Goal: Check status: Check status

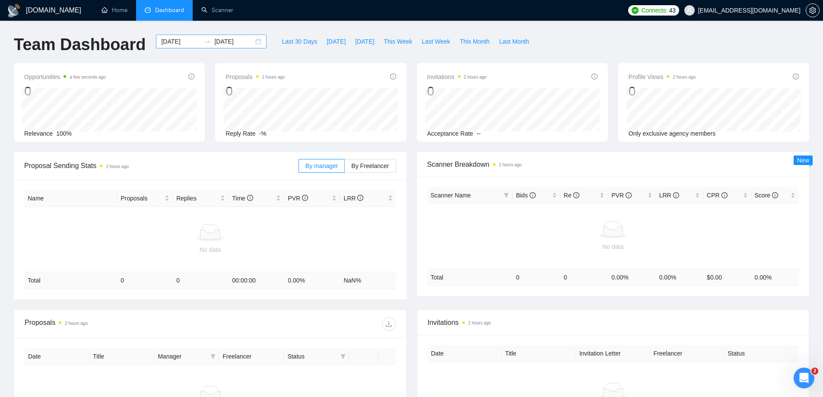
click at [252, 41] on div "[DATE] [DATE]" at bounding box center [211, 42] width 111 height 14
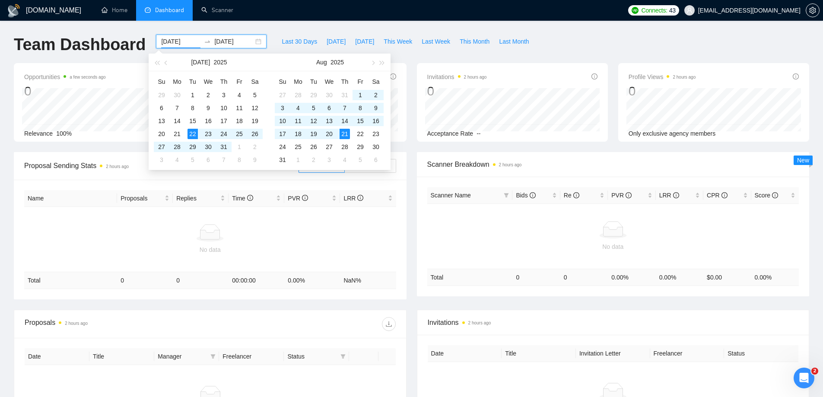
click at [290, 17] on ul "Home Dashboard Scanner" at bounding box center [357, 10] width 534 height 21
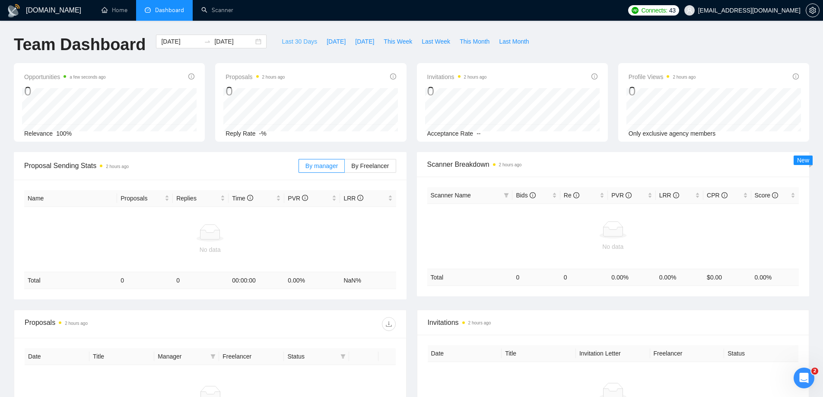
click at [289, 39] on span "Last 30 Days" at bounding box center [299, 42] width 35 height 10
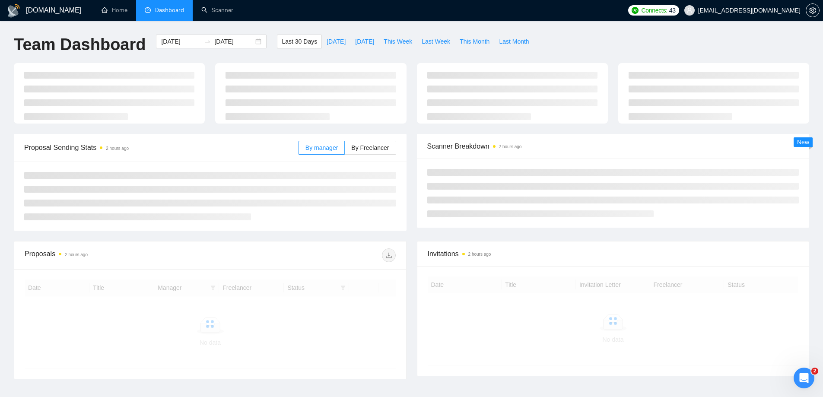
type input "[DATE]"
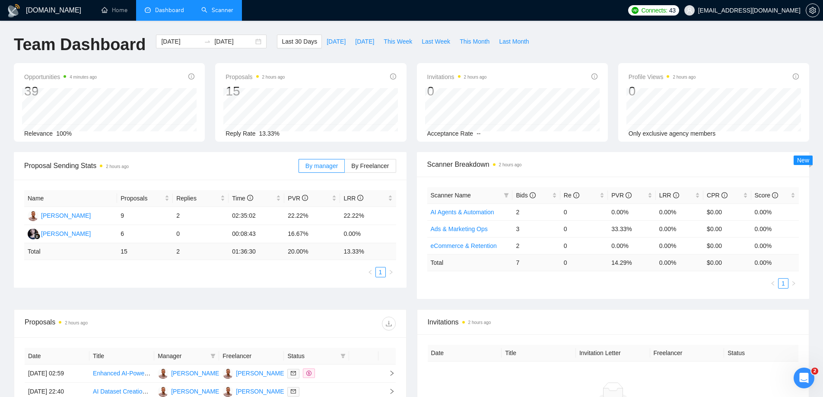
click at [226, 10] on link "Scanner" at bounding box center [217, 9] width 32 height 7
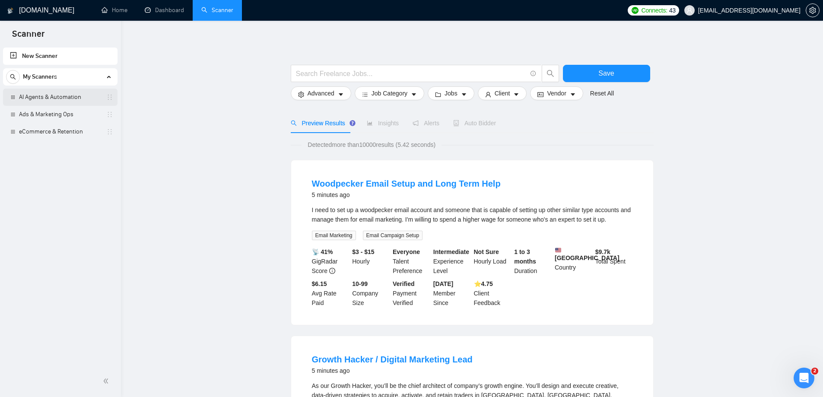
click at [64, 98] on link "AI Agents & Automation" at bounding box center [60, 97] width 82 height 17
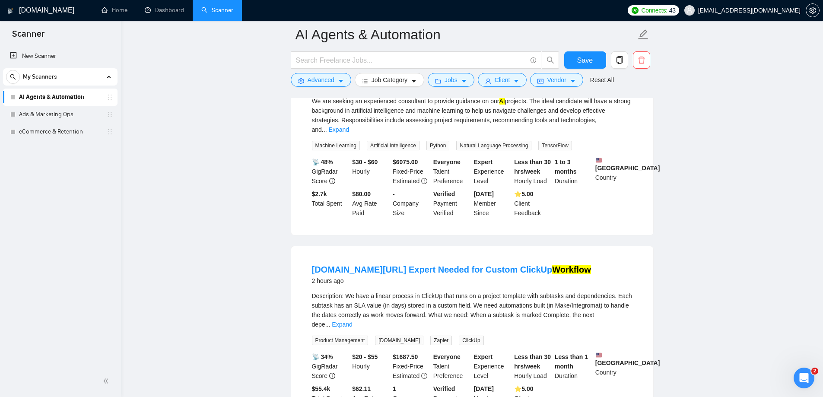
scroll to position [86, 0]
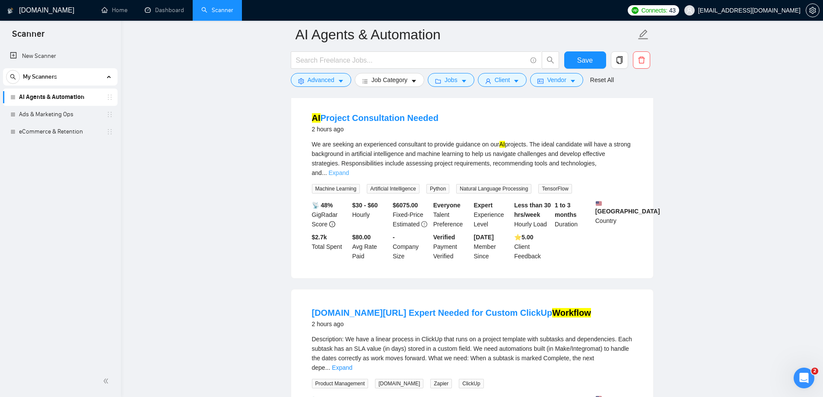
click at [349, 169] on link "Expand" at bounding box center [339, 172] width 20 height 7
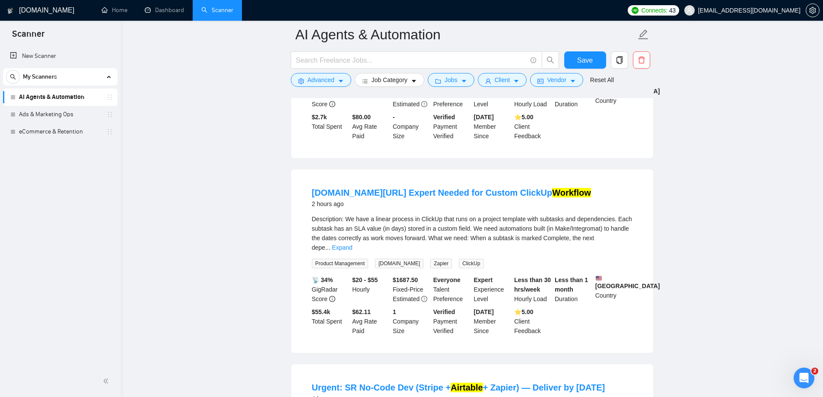
scroll to position [173, 0]
